Goal: Ask a question

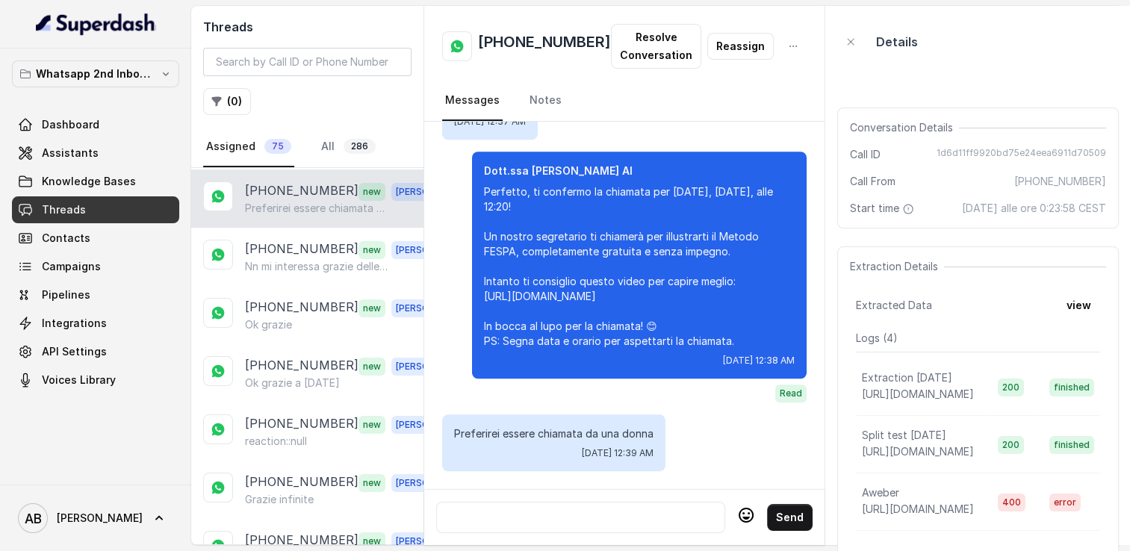
scroll to position [1470, 0]
click at [534, 49] on h2 "[PHONE_NUMBER]" at bounding box center [544, 46] width 133 height 30
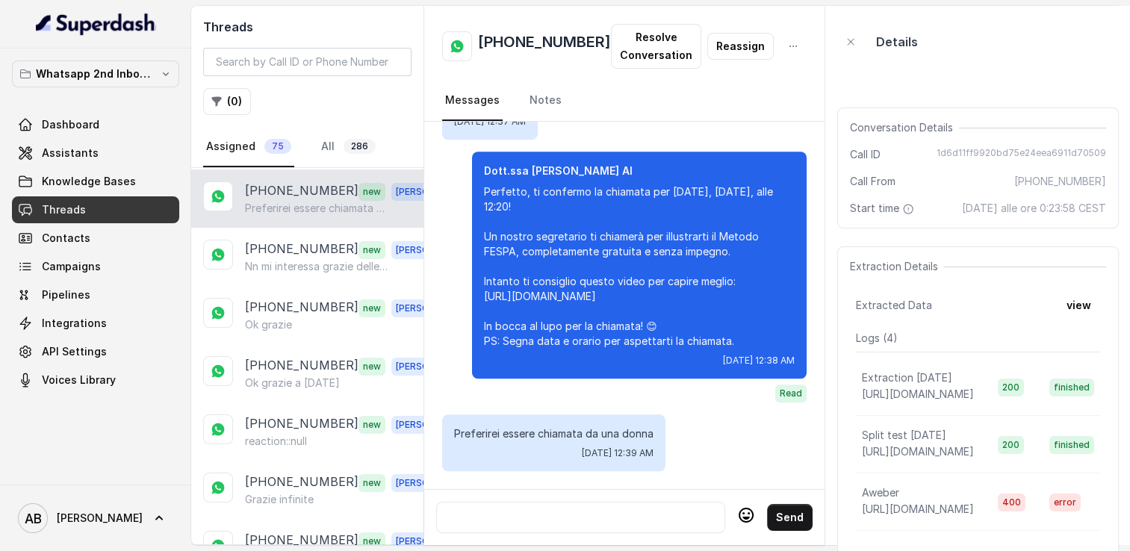
click at [529, 43] on h2 "[PHONE_NUMBER]" at bounding box center [544, 46] width 133 height 30
